Goal: Ask a question

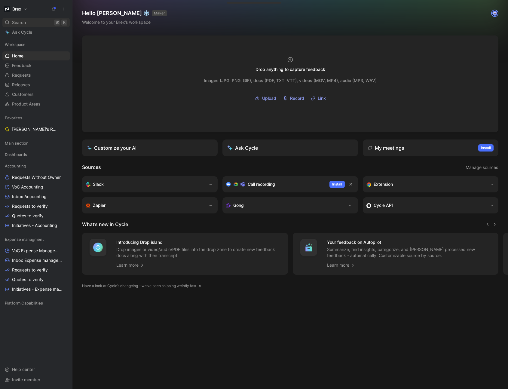
click at [43, 23] on div "Search ⌘ K" at bounding box center [35, 22] width 67 height 9
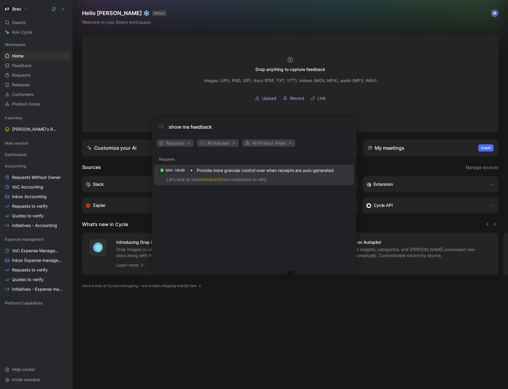
type input "show me feedback"
click at [486, 17] on body "Brex Search ⌘ K Ask Cycle Workspace Home G then H Feedback G then F Requests G …" at bounding box center [254, 194] width 508 height 389
click at [496, 16] on img at bounding box center [495, 13] width 6 height 6
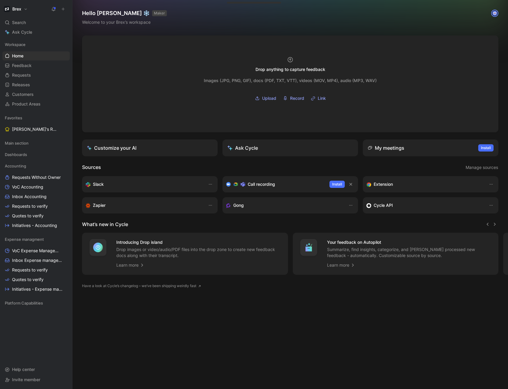
click at [495, 16] on img at bounding box center [495, 13] width 6 height 6
click at [490, 27] on div "Hello [PERSON_NAME] ❄️ MAKER Welcome to your Brex’s workspace" at bounding box center [291, 18] width 436 height 36
click at [493, 17] on div at bounding box center [495, 13] width 8 height 8
click at [39, 29] on link "Ask Cycle" at bounding box center [35, 32] width 67 height 9
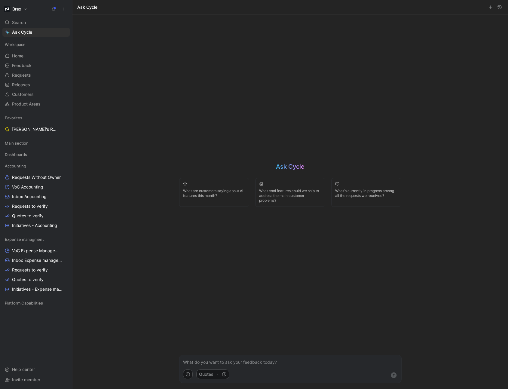
click at [272, 366] on p at bounding box center [290, 362] width 215 height 7
